Goal: Obtain resource: Obtain resource

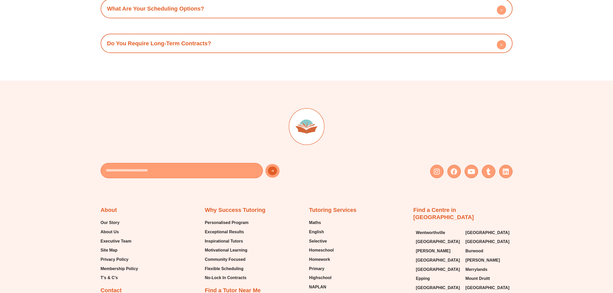
scroll to position [2337, 0]
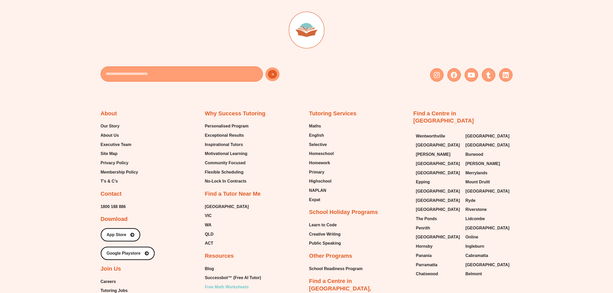
click at [234, 283] on span "Free Math Worksheets" at bounding box center [227, 287] width 44 height 8
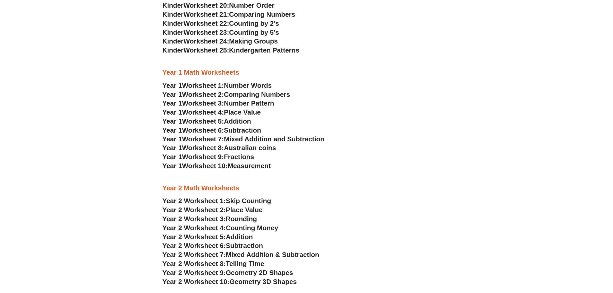
scroll to position [190, 0]
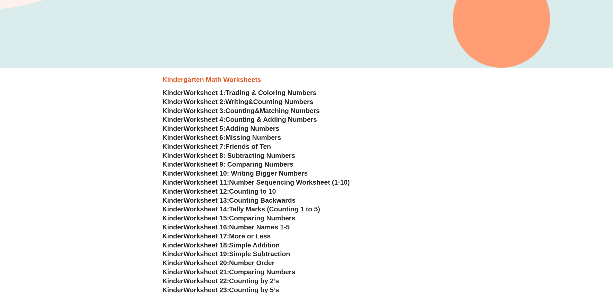
click at [247, 93] on span "Trading & Coloring Numbers" at bounding box center [271, 93] width 91 height 8
click at [256, 102] on link "Kinder Worksheet 2: Writing & Counting Numbers" at bounding box center [238, 102] width 151 height 8
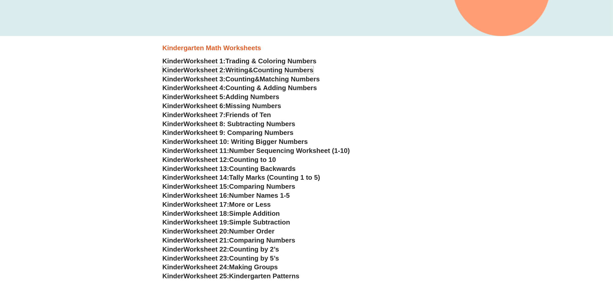
scroll to position [158, 0]
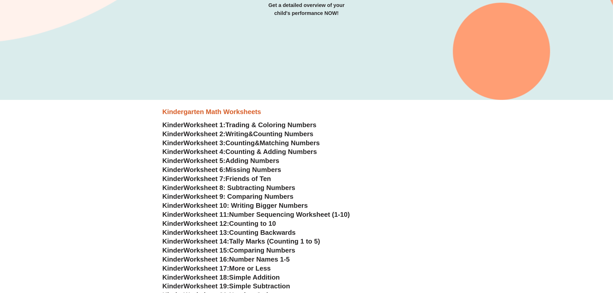
click at [250, 142] on span "Counting" at bounding box center [240, 143] width 29 height 8
click at [253, 154] on span "Counting & Adding Numbers" at bounding box center [272, 152] width 92 height 8
drag, startPoint x: 238, startPoint y: 160, endPoint x: 250, endPoint y: 159, distance: 12.2
click at [239, 160] on span "Adding Numbers" at bounding box center [253, 161] width 54 height 8
drag, startPoint x: 240, startPoint y: 169, endPoint x: 236, endPoint y: 160, distance: 9.6
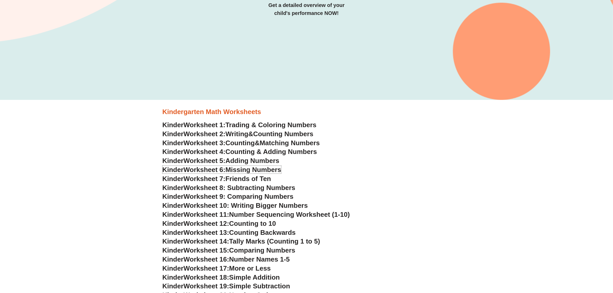
click at [240, 169] on span "Missing Numbers" at bounding box center [254, 170] width 56 height 8
click at [238, 179] on span "Friends of Ten" at bounding box center [249, 179] width 46 height 8
click at [235, 189] on span "Worksheet 8: Subtracting Numbers" at bounding box center [240, 188] width 112 height 8
click at [240, 196] on span "Worksheet 9: Comparing Numbers" at bounding box center [239, 197] width 110 height 8
click at [257, 206] on span "Worksheet 10: Writing Bigger Numbers" at bounding box center [246, 206] width 124 height 8
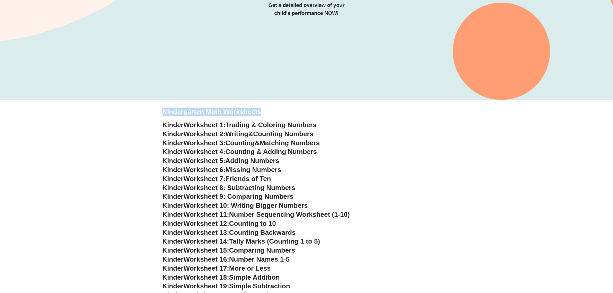
drag, startPoint x: 159, startPoint y: 110, endPoint x: 258, endPoint y: 120, distance: 99.7
copy div "Kindergarten Math Worksheets"
